Goal: Task Accomplishment & Management: Manage account settings

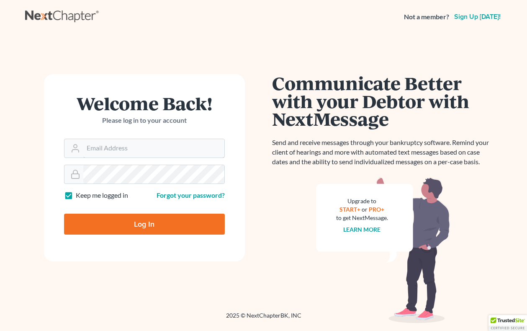
type input "[EMAIL_ADDRESS][DOMAIN_NAME]"
click at [144, 223] on input "Log In" at bounding box center [144, 223] width 161 height 21
type input "Thinking..."
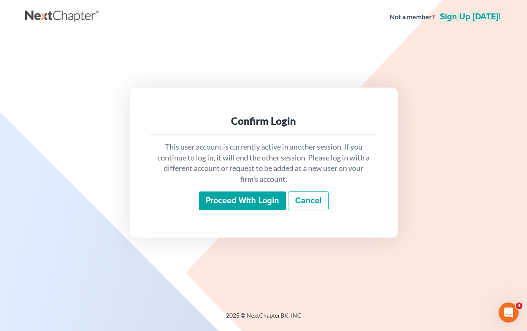
click at [230, 201] on input "Proceed with login" at bounding box center [242, 200] width 87 height 19
